Goal: Task Accomplishment & Management: Complete application form

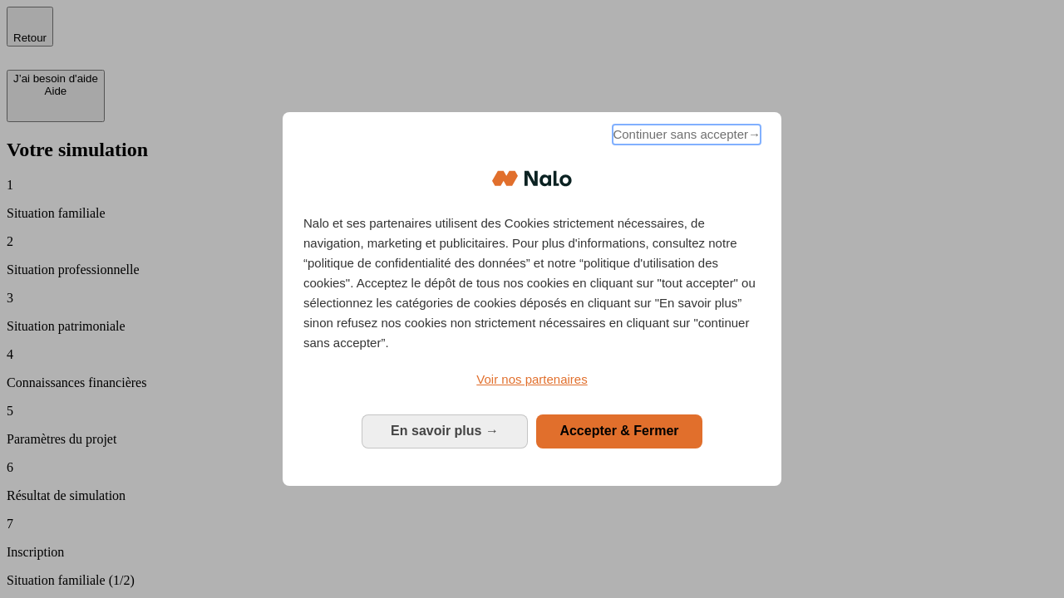
click at [685, 137] on span "Continuer sans accepter →" at bounding box center [686, 135] width 148 height 20
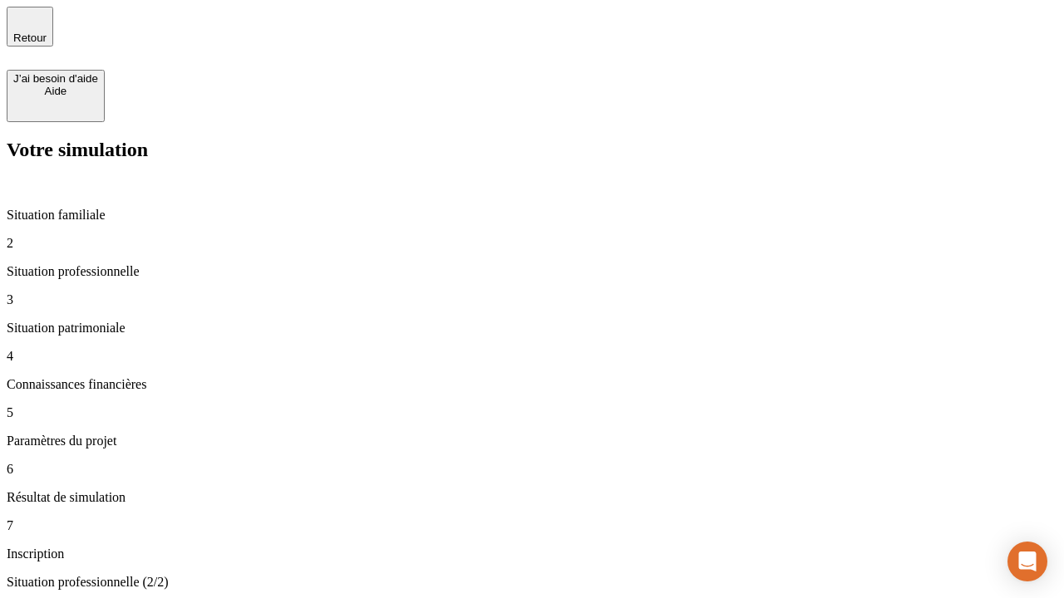
type input "30 000"
type input "1 000"
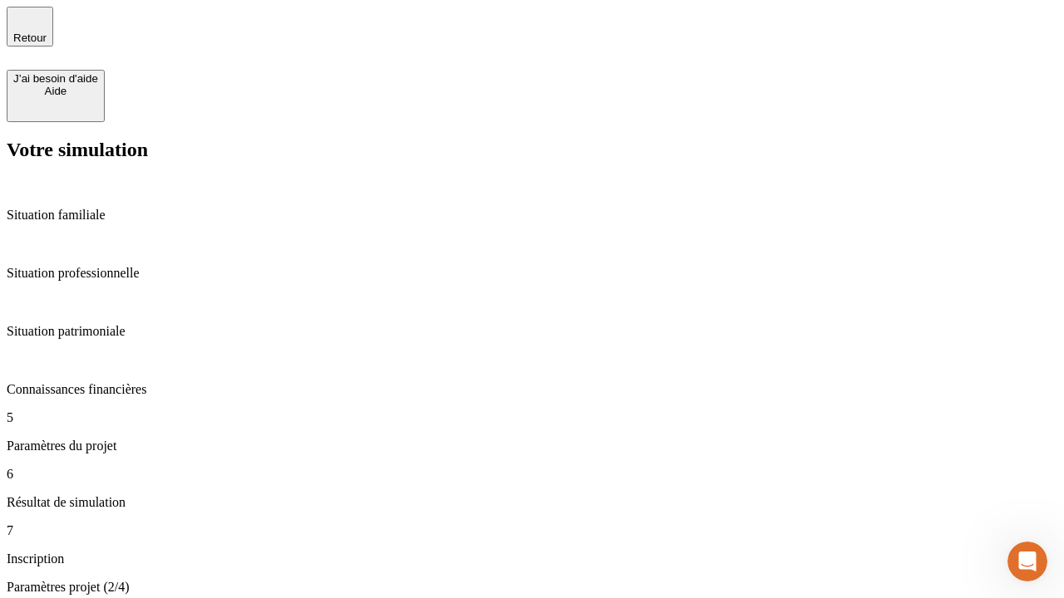
type input "65"
type input "5 000"
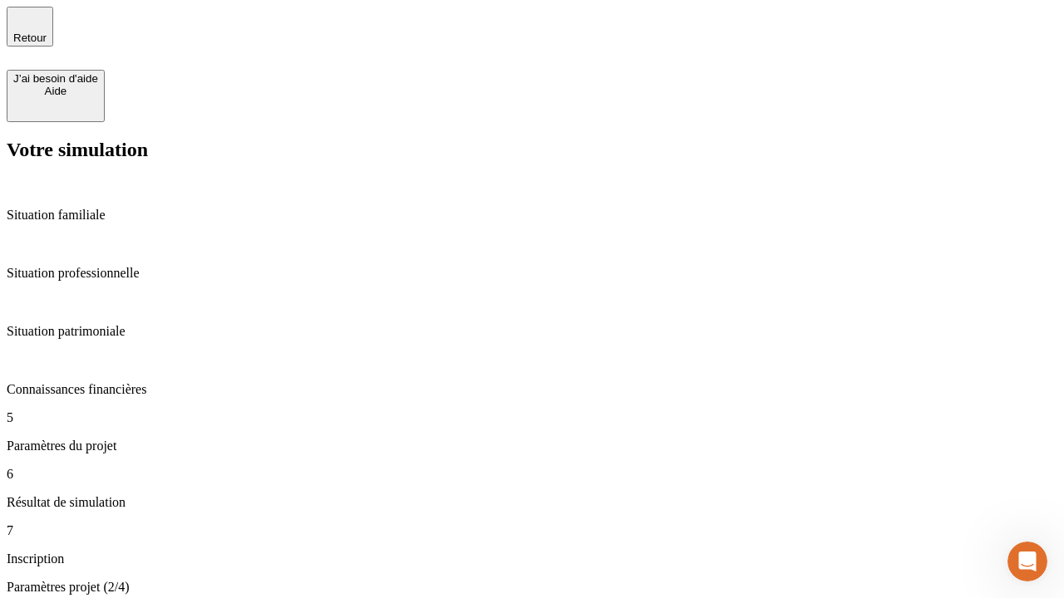
type input "640"
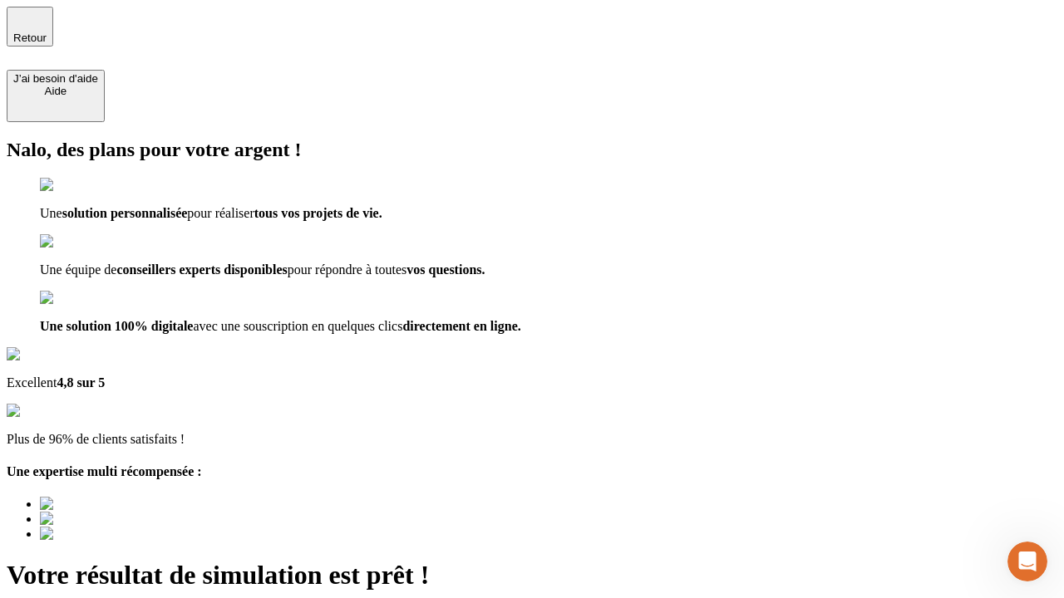
type input "[EMAIL_ADDRESS][DOMAIN_NAME]"
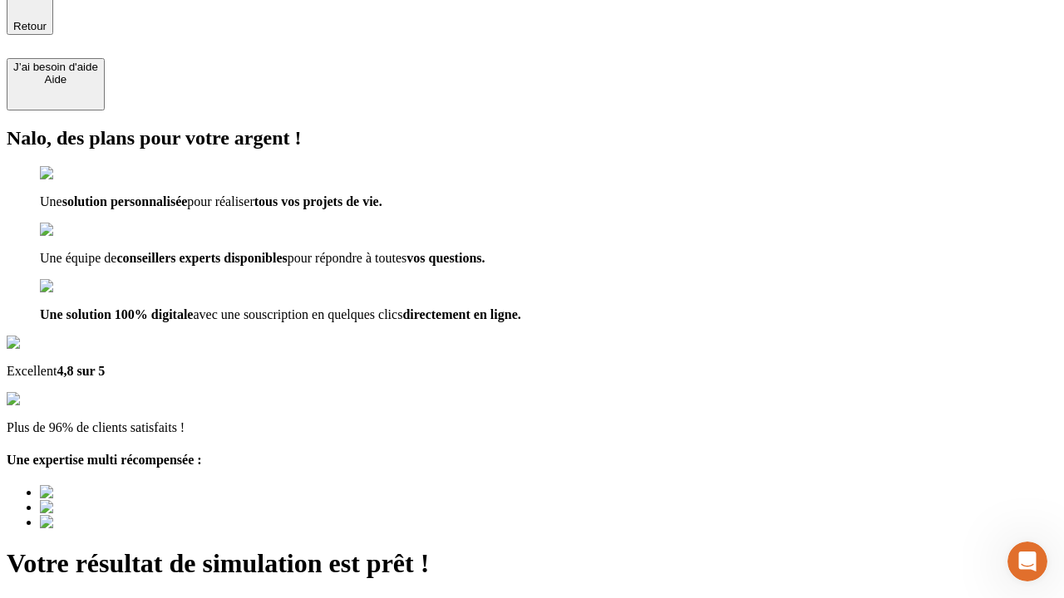
scroll to position [0, 0]
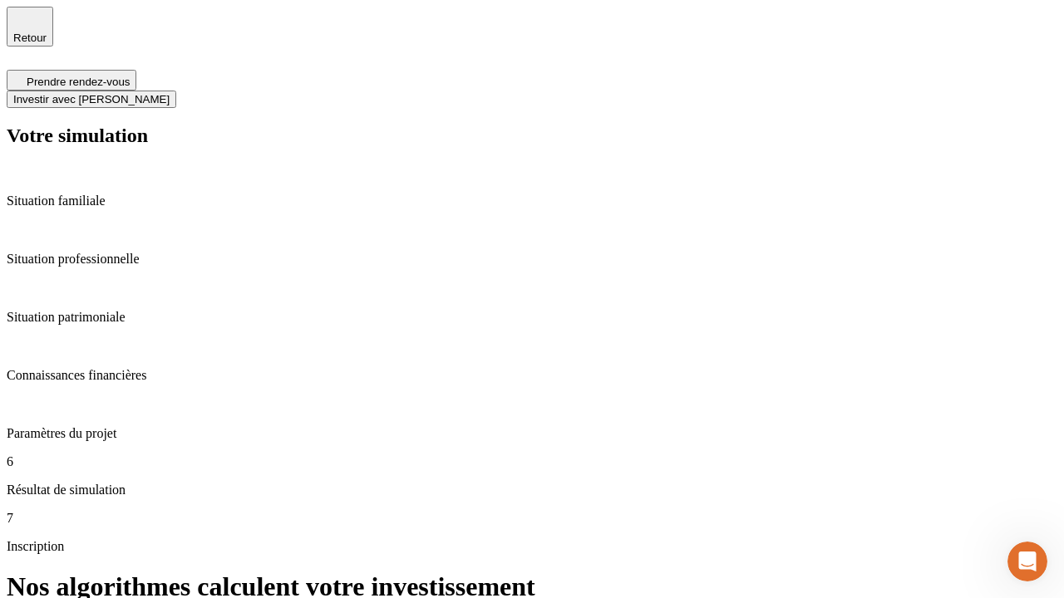
click at [170, 93] on span "Investir avec [PERSON_NAME]" at bounding box center [91, 99] width 156 height 12
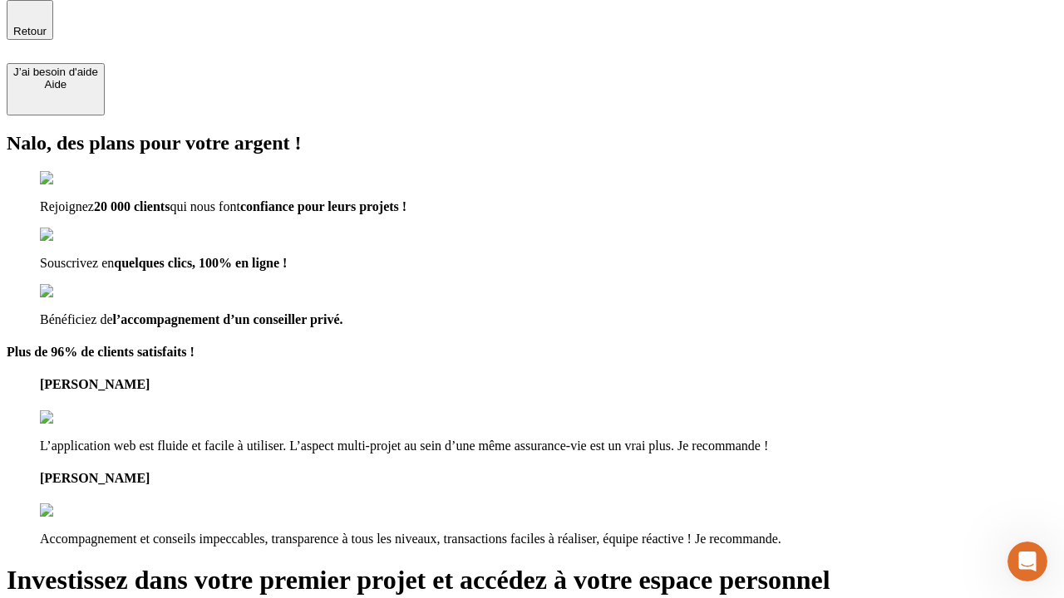
scroll to position [5, 0]
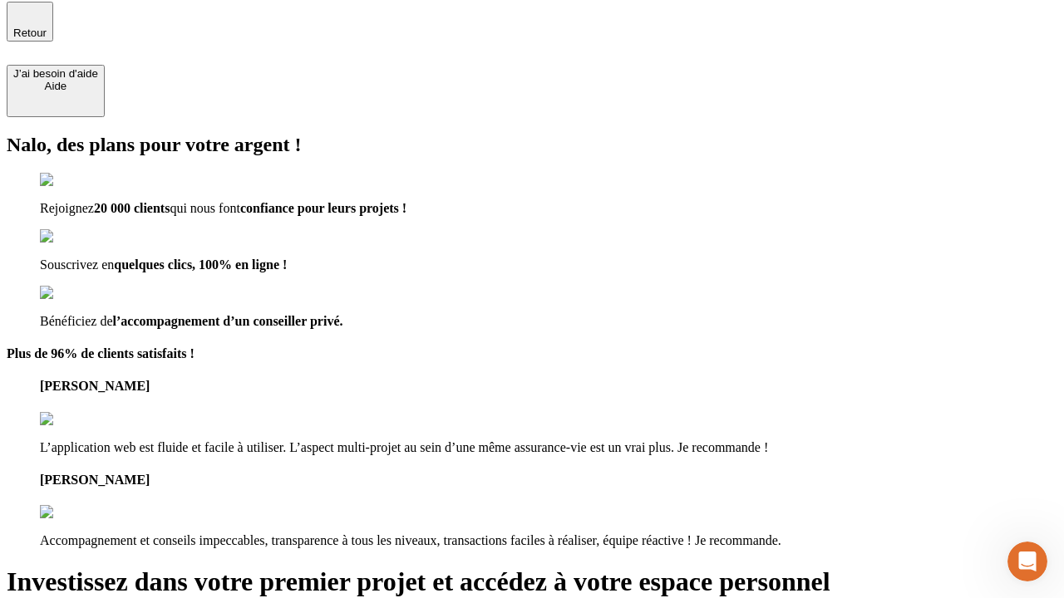
type input "abc"
